Goal: Navigation & Orientation: Find specific page/section

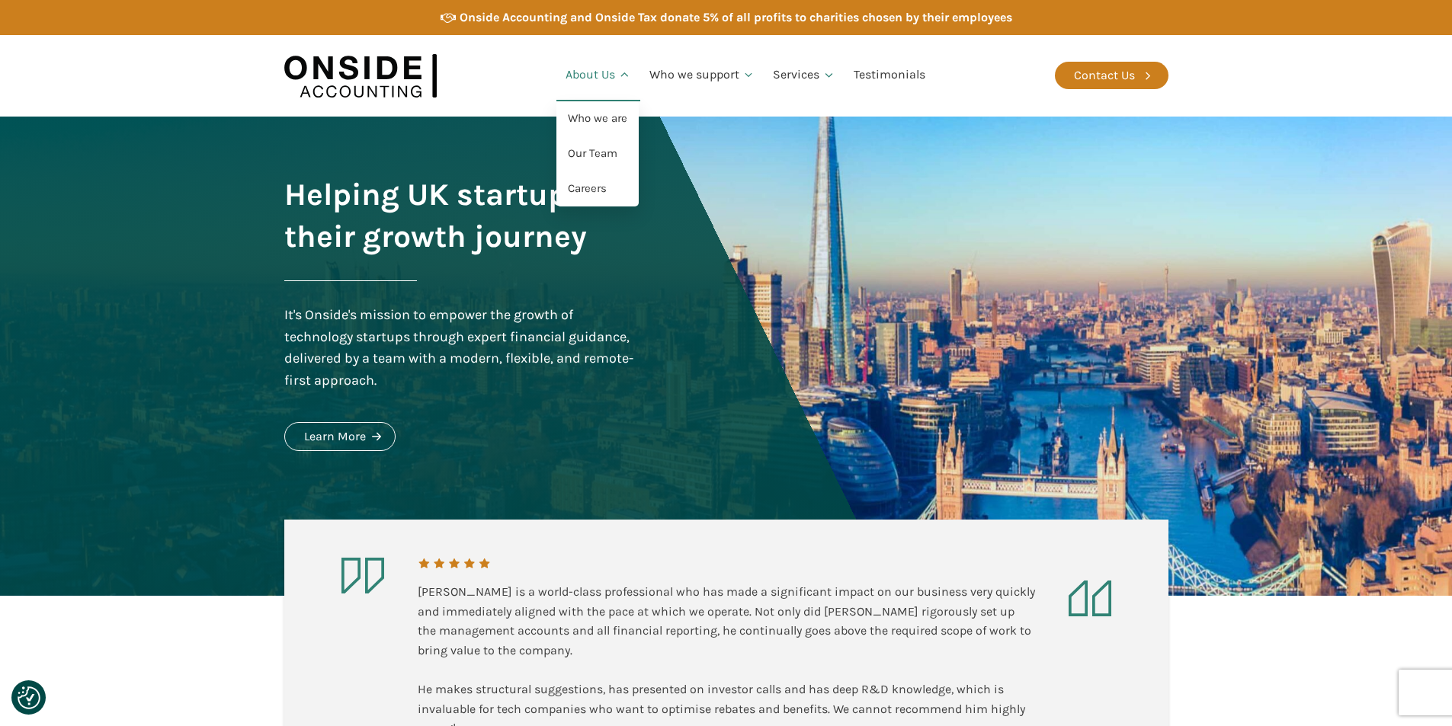
click at [611, 78] on link "About Us" at bounding box center [598, 76] width 84 height 52
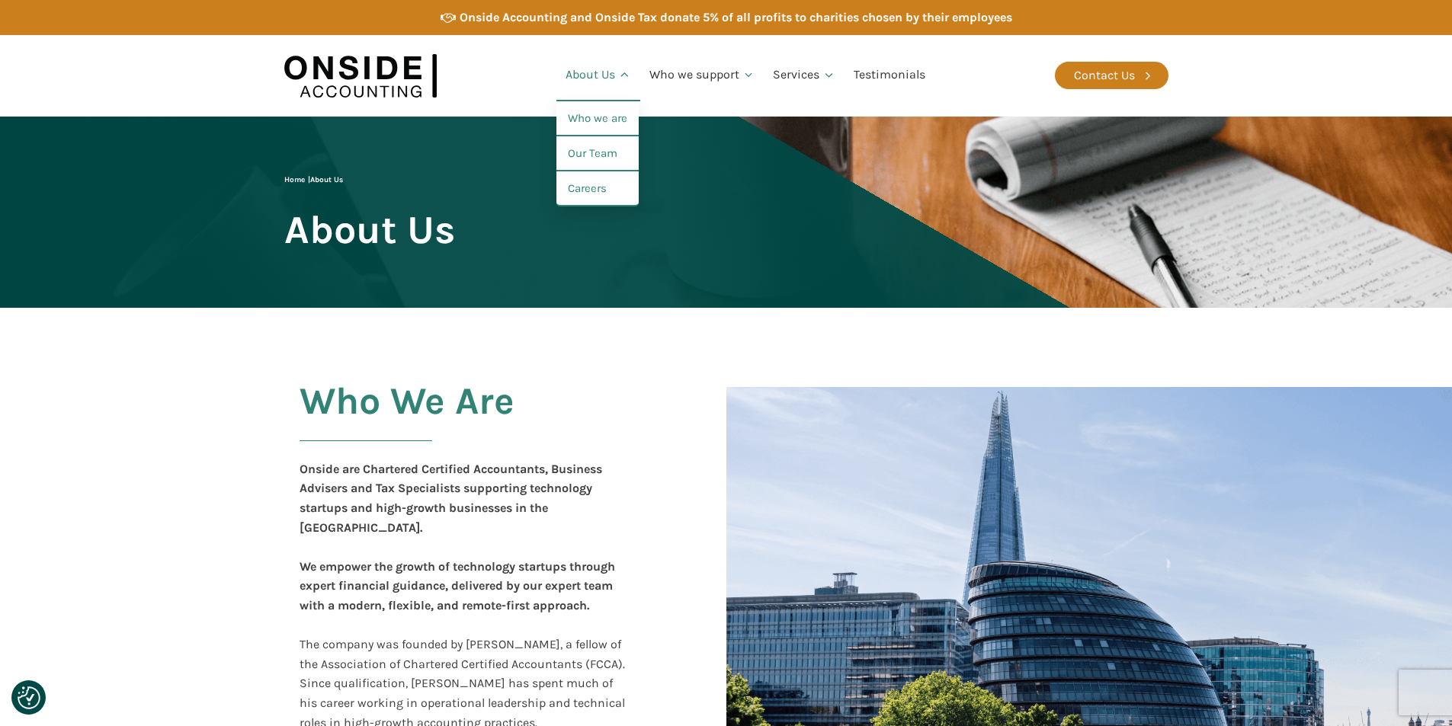
click at [614, 82] on link "About Us" at bounding box center [598, 76] width 84 height 52
click at [595, 161] on link "Our Team" at bounding box center [597, 153] width 82 height 35
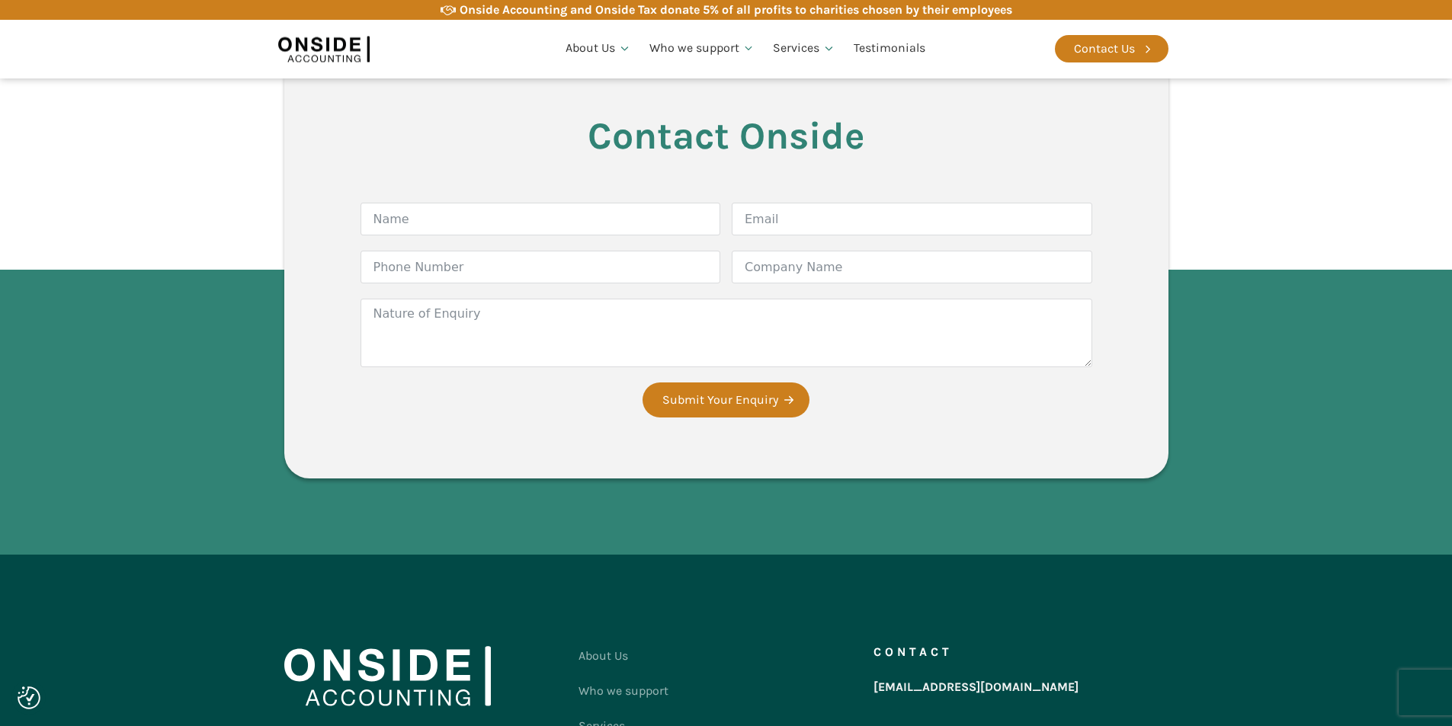
scroll to position [4408, 0]
